Goal: Information Seeking & Learning: Learn about a topic

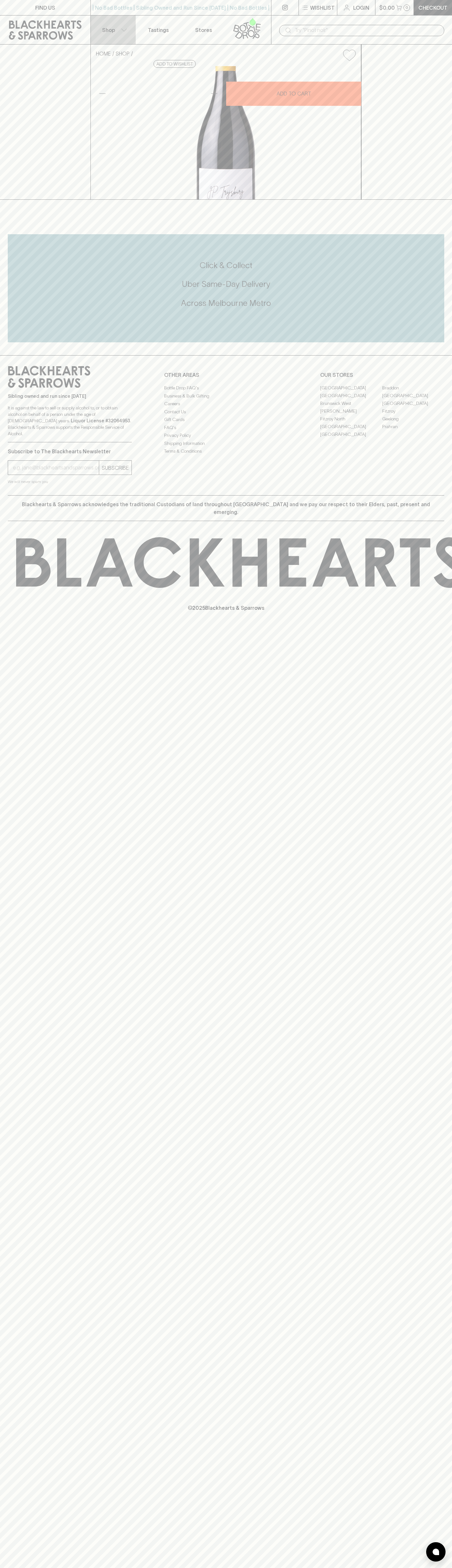
click at [124, 22] on button "Shop" at bounding box center [113, 29] width 45 height 29
click at [442, 1524] on div at bounding box center [226, 784] width 452 height 1568
click at [365, 1567] on html "FIND US | No Bad Bottles | Sibling Owned and Run Since [DATE] | No Bad Bottles …" at bounding box center [226, 784] width 452 height 1568
click at [4, 1475] on div at bounding box center [226, 784] width 452 height 1568
